Goal: Information Seeking & Learning: Learn about a topic

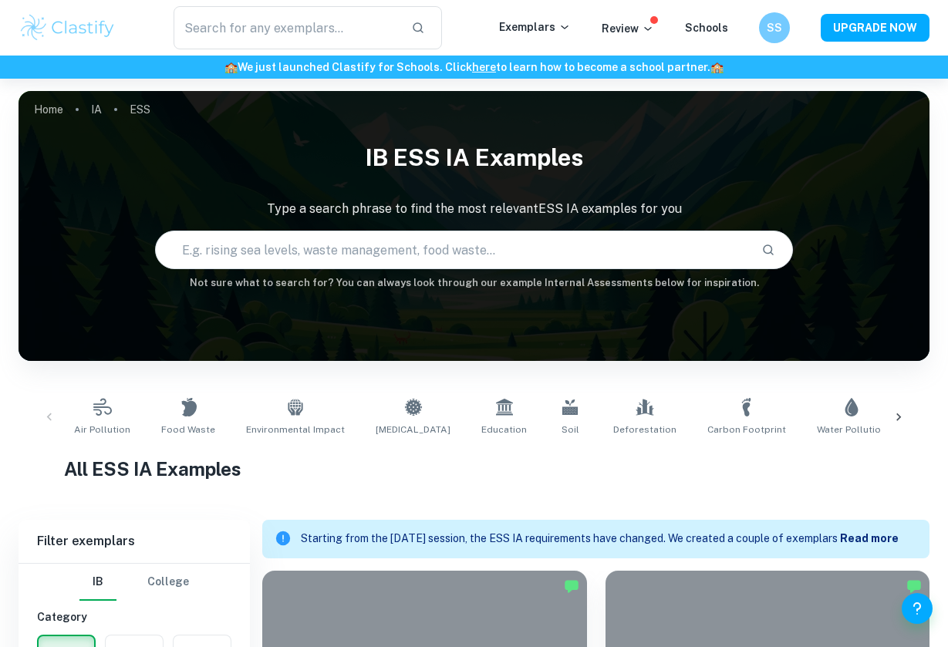
scroll to position [62, 0]
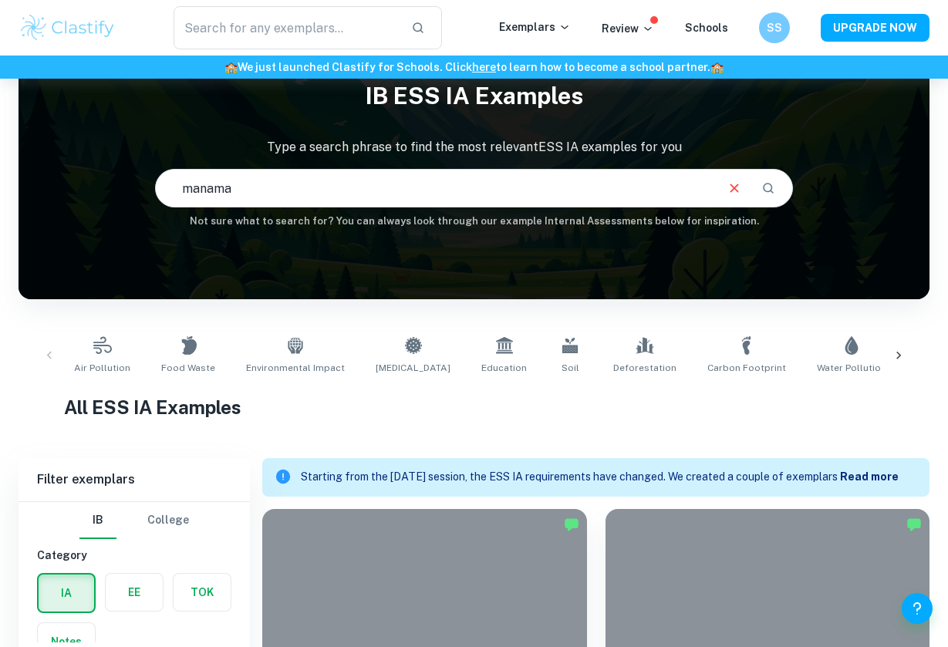
type input "Manama"
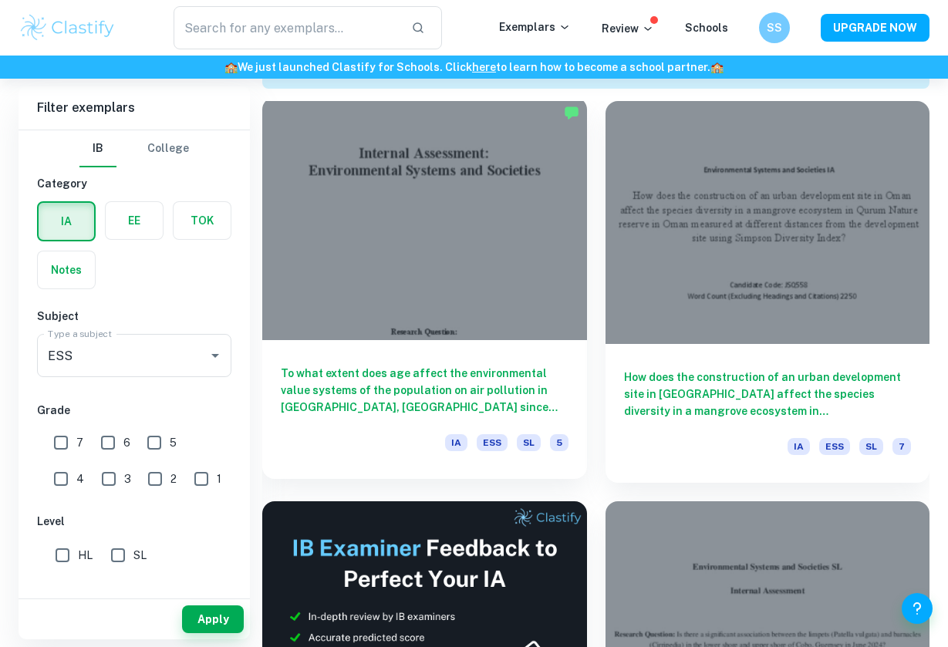
scroll to position [471, 0]
click at [355, 388] on h6 "To what extent does age affect the environmental value systems of the populatio…" at bounding box center [425, 389] width 288 height 51
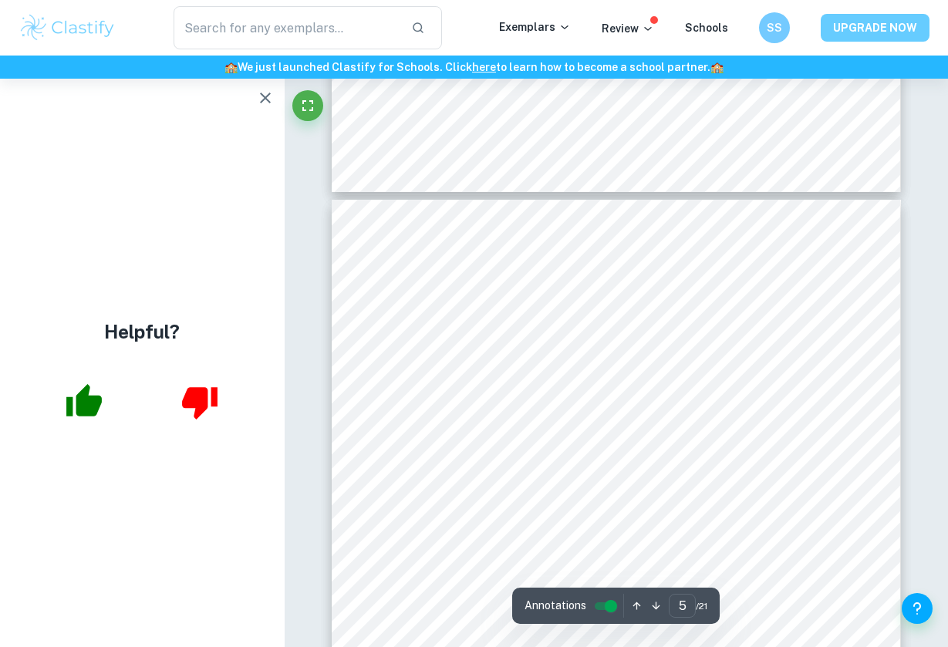
scroll to position [3566, 0]
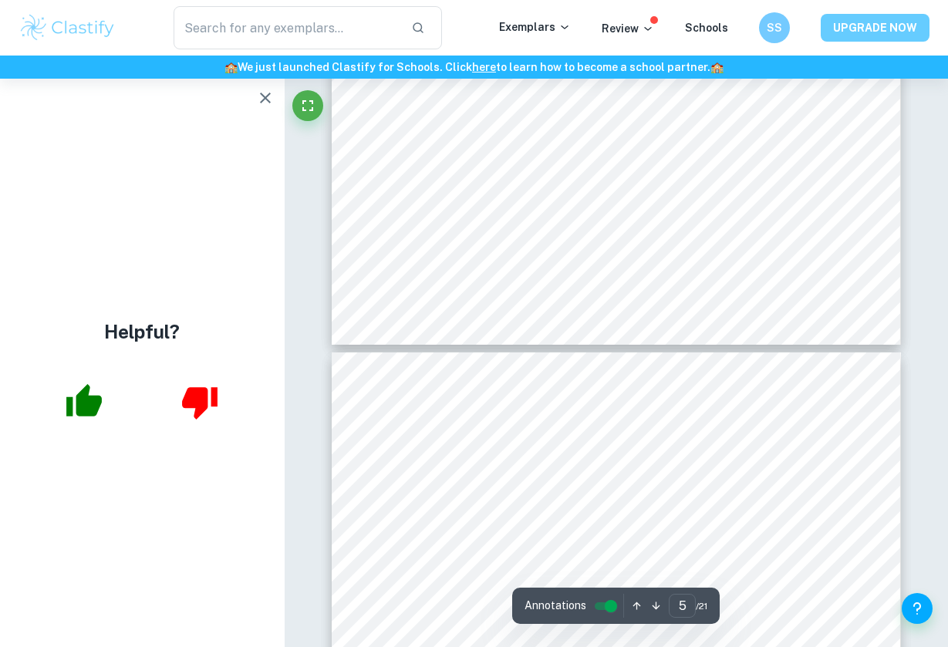
type input "6"
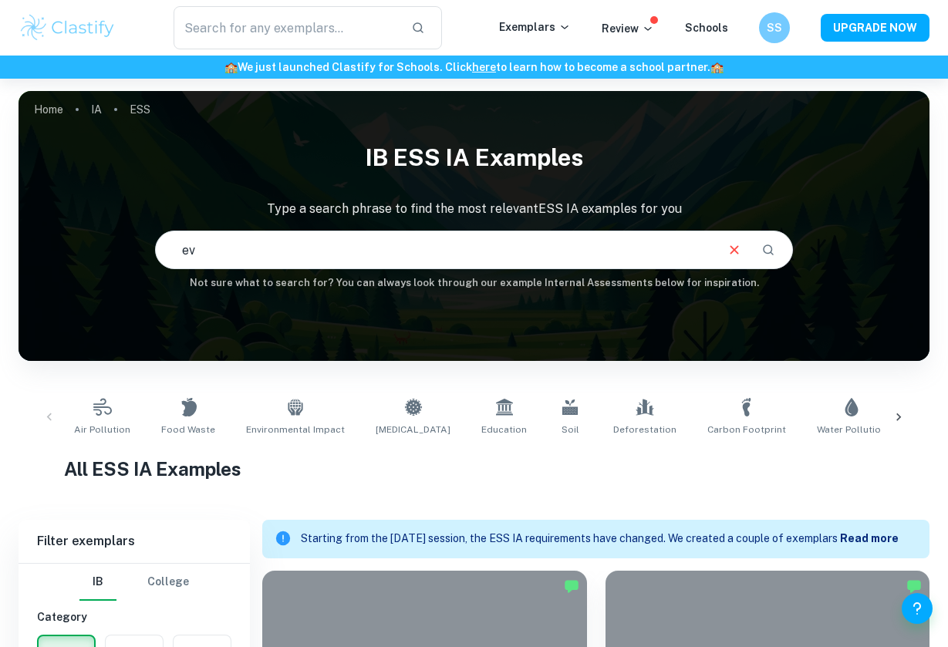
type input "e"
type input "manama"
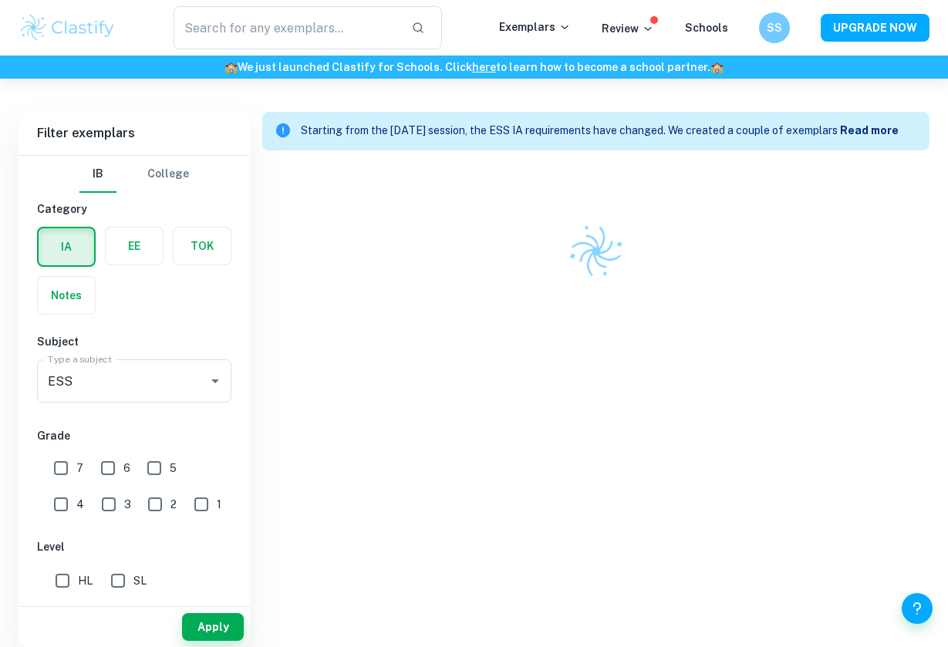
scroll to position [402, 0]
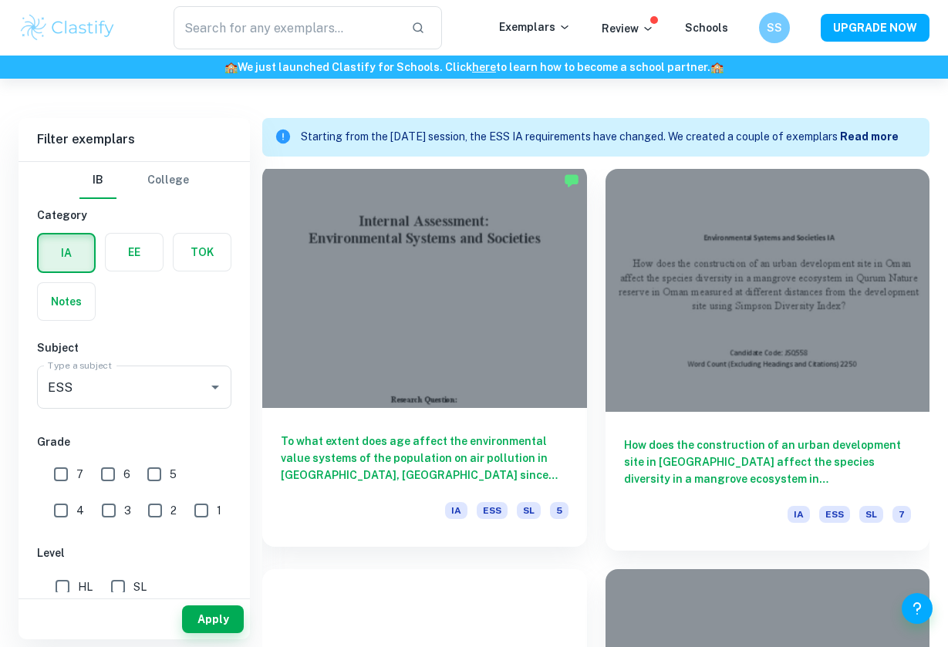
click at [385, 434] on h6 "To what extent does age affect the environmental value systems of the populatio…" at bounding box center [425, 458] width 288 height 51
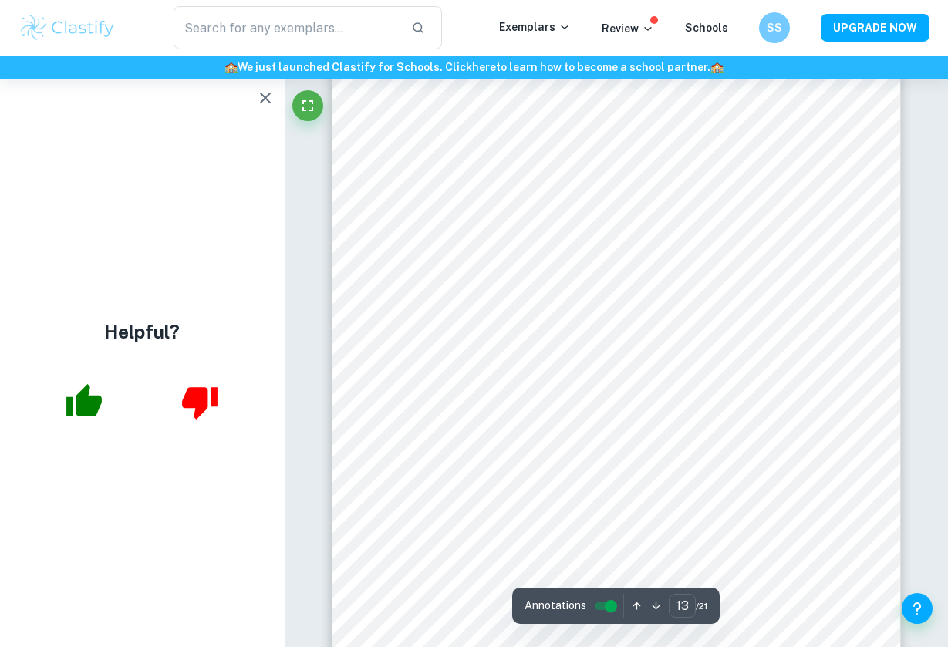
scroll to position [9157, 1]
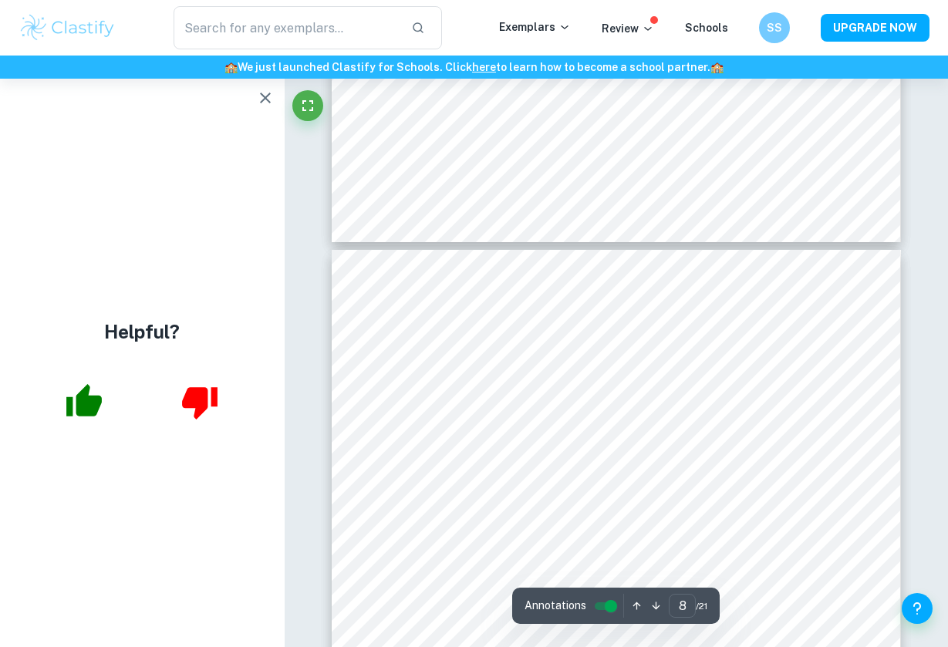
type input "7"
